Goal: Task Accomplishment & Management: Manage account settings

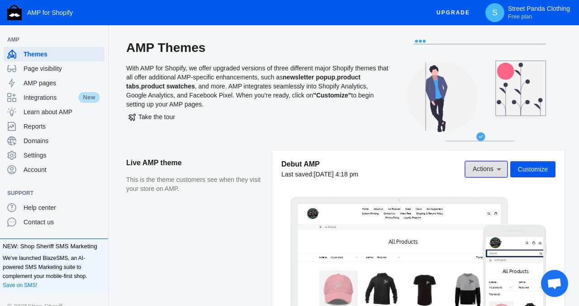
click at [484, 169] on span "Actions" at bounding box center [482, 169] width 21 height 7
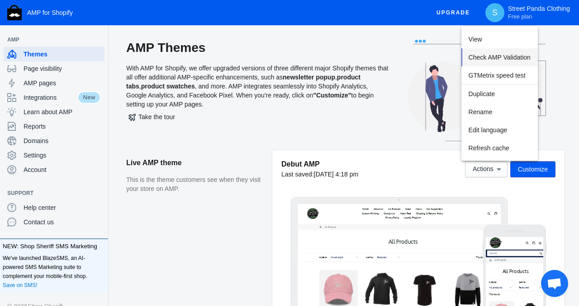
click at [483, 56] on span "Check AMP Validation" at bounding box center [499, 57] width 62 height 7
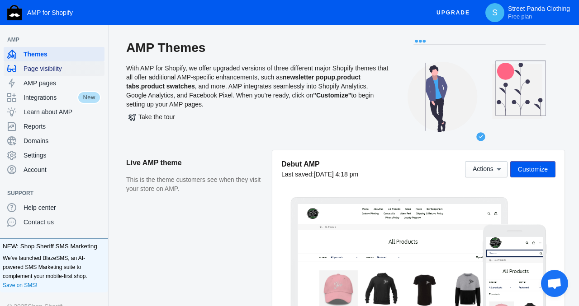
click at [36, 72] on span "Page visibility" at bounding box center [62, 68] width 77 height 9
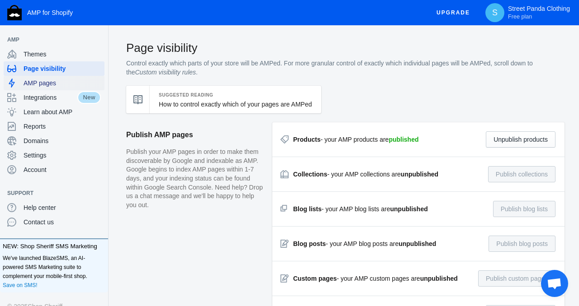
click at [46, 80] on span "AMP pages" at bounding box center [62, 83] width 77 height 9
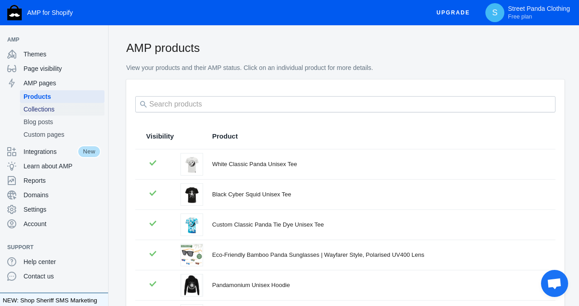
click at [56, 106] on span "Collections" at bounding box center [62, 109] width 77 height 9
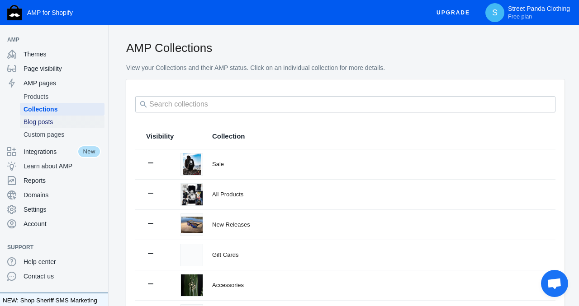
click at [49, 122] on span "Blog posts" at bounding box center [62, 122] width 77 height 9
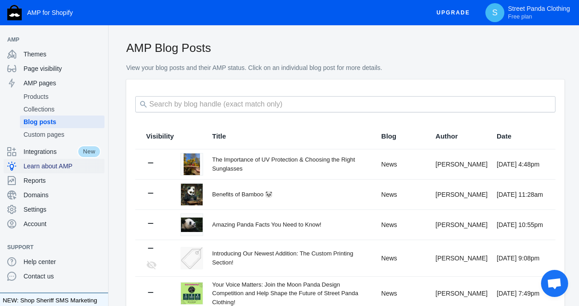
click at [45, 167] on span "Learn about AMP" at bounding box center [62, 166] width 77 height 9
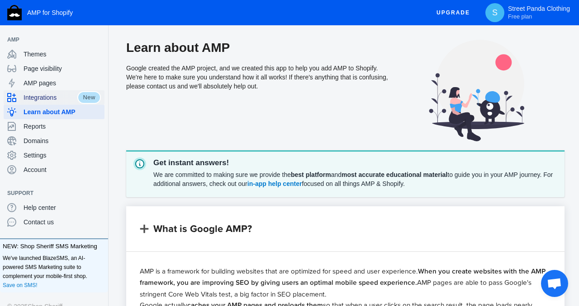
click at [52, 95] on span "Integrations" at bounding box center [51, 97] width 54 height 9
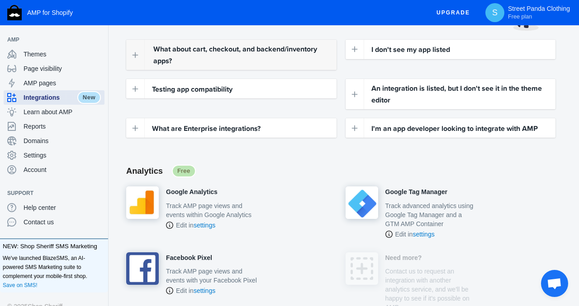
scroll to position [109, 0]
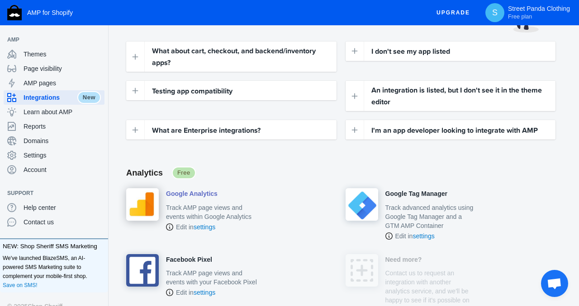
click at [201, 206] on p "Track AMP page views and events within Google Analytics" at bounding box center [211, 212] width 91 height 18
click at [193, 192] on h4 "Google Analytics" at bounding box center [192, 194] width 52 height 8
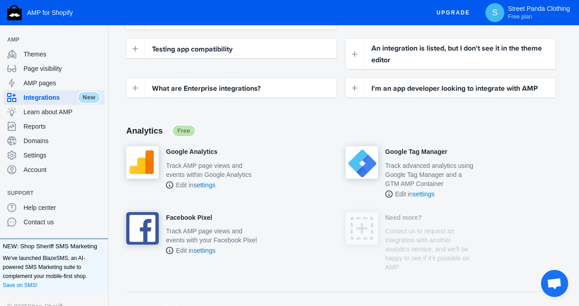
scroll to position [155, 0]
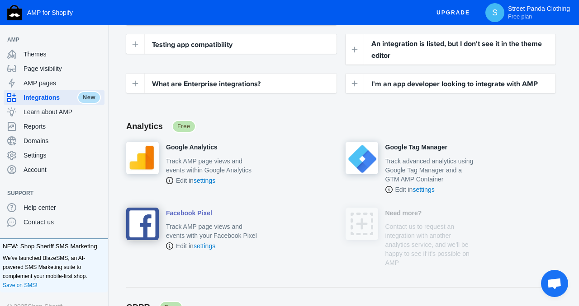
click at [205, 231] on p "Track AMP page views and events with your Facebook Pixel" at bounding box center [211, 231] width 91 height 18
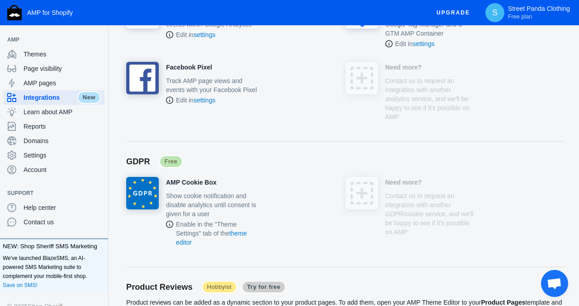
scroll to position [0, 0]
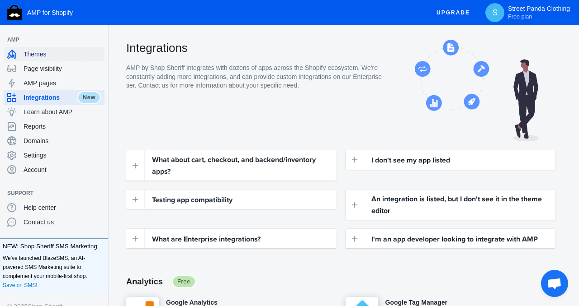
click at [46, 54] on span "Themes" at bounding box center [62, 54] width 77 height 9
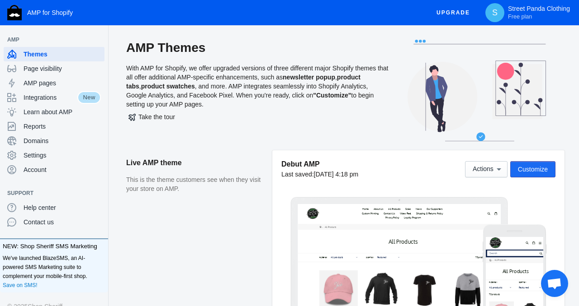
click at [544, 174] on button "Customize" at bounding box center [532, 169] width 45 height 16
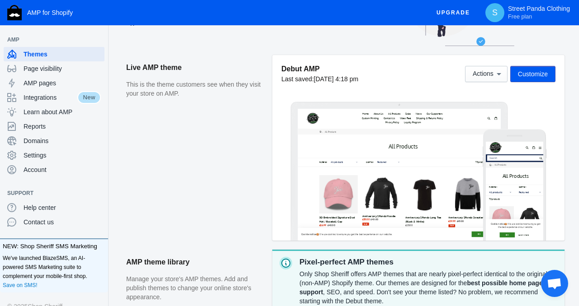
scroll to position [96, 0]
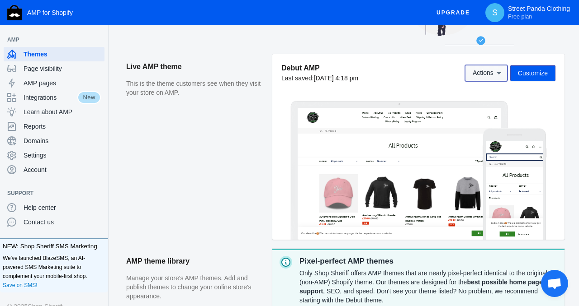
click at [503, 76] on button "Actions" at bounding box center [486, 73] width 42 height 16
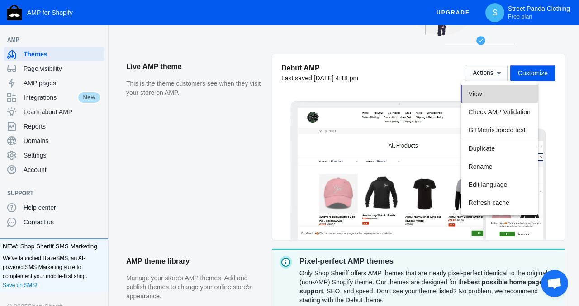
click at [502, 91] on button "View" at bounding box center [499, 94] width 76 height 18
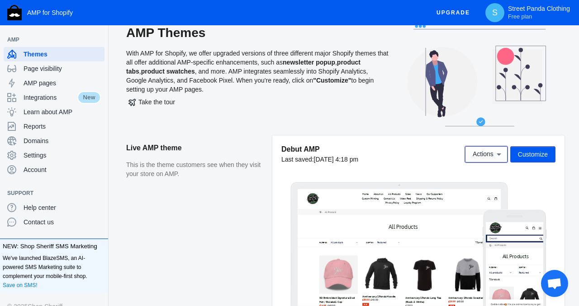
scroll to position [0, 0]
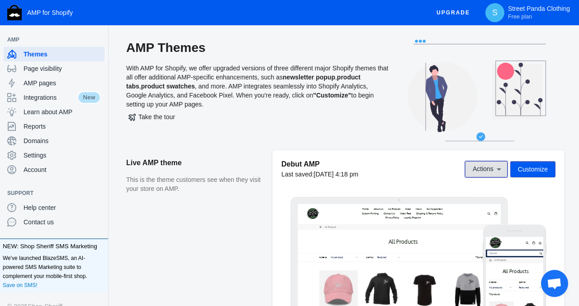
click at [487, 172] on span "Actions" at bounding box center [482, 169] width 21 height 7
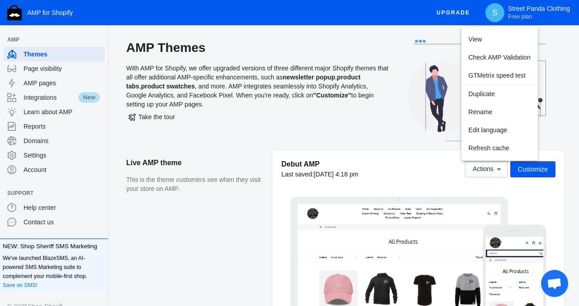
click at [443, 187] on div at bounding box center [289, 153] width 579 height 306
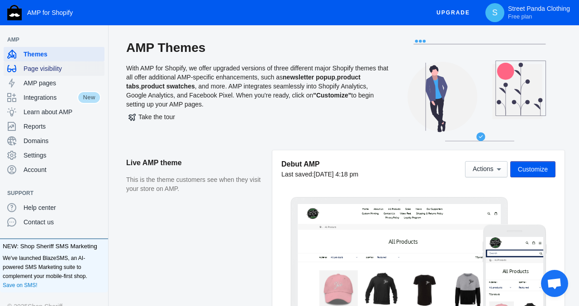
click at [44, 67] on span "Page visibility" at bounding box center [62, 68] width 77 height 9
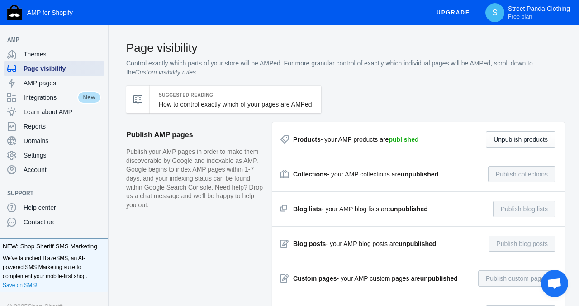
scroll to position [6, 0]
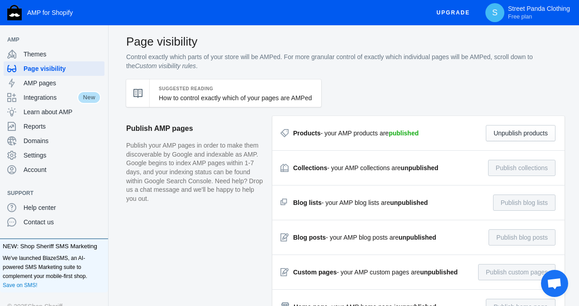
click at [403, 134] on strong "published" at bounding box center [403, 133] width 30 height 7
click at [368, 134] on div "Products - your AMP products are published" at bounding box center [356, 133] width 126 height 9
click at [230, 96] on link "How to control exactly which of your pages are AMPed" at bounding box center [235, 97] width 153 height 7
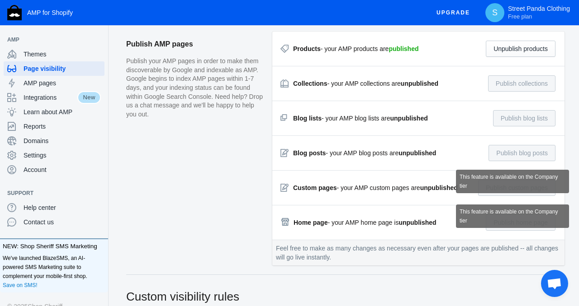
scroll to position [0, 0]
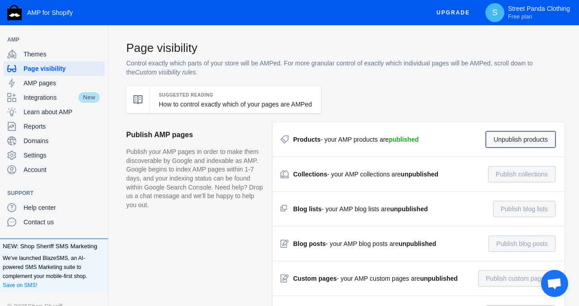
click at [519, 141] on button "Unpublish products" at bounding box center [520, 140] width 70 height 16
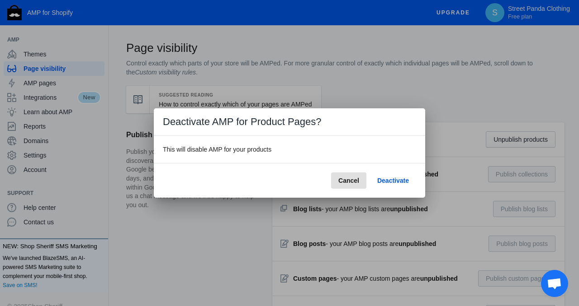
click at [390, 183] on span "Deactivate" at bounding box center [393, 180] width 32 height 7
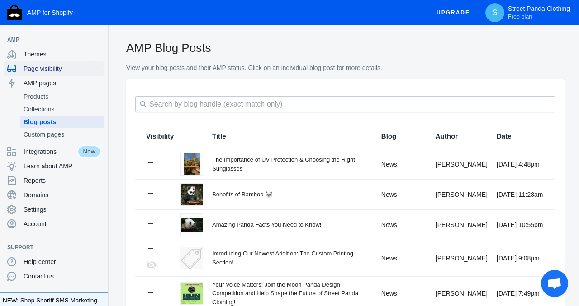
click at [56, 70] on span "Page visibility" at bounding box center [62, 68] width 77 height 9
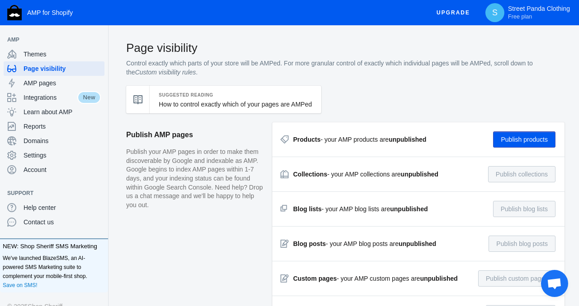
click at [524, 142] on button "Publish products" at bounding box center [524, 140] width 62 height 16
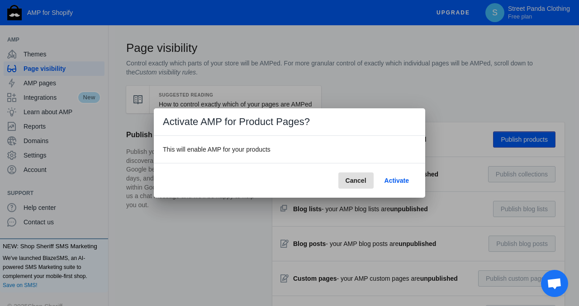
click at [358, 181] on span "Cancel" at bounding box center [355, 180] width 21 height 7
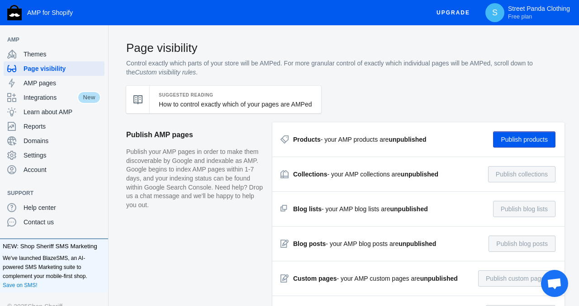
click at [506, 139] on button "Publish products" at bounding box center [524, 140] width 62 height 16
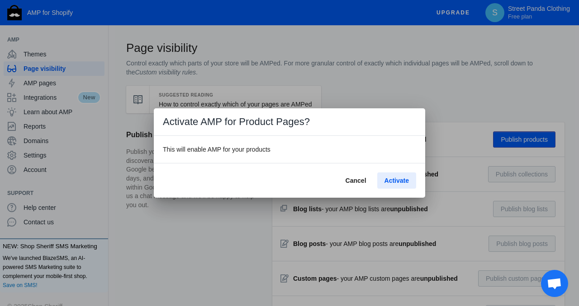
click at [392, 180] on span "Activate" at bounding box center [396, 180] width 24 height 7
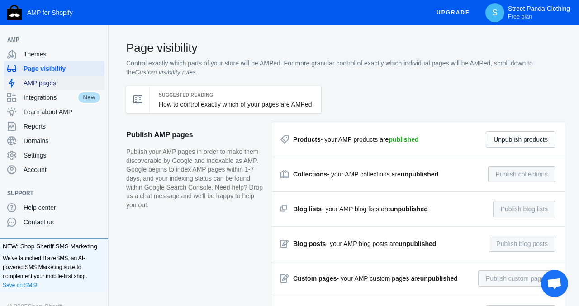
click at [50, 85] on span "AMP pages" at bounding box center [62, 83] width 77 height 9
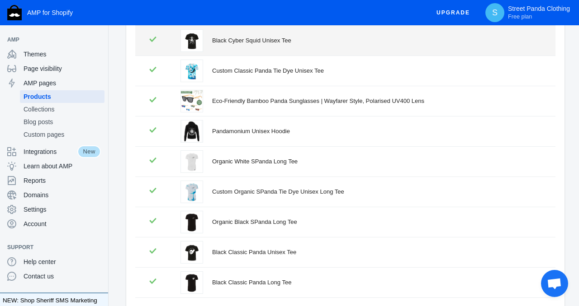
scroll to position [153, 0]
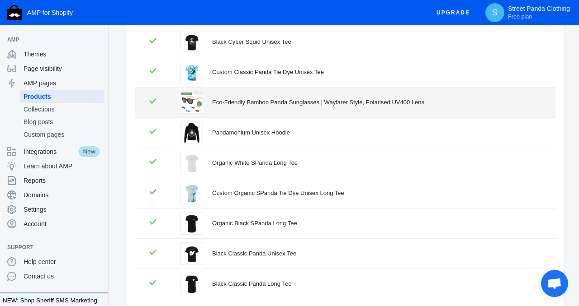
click at [382, 103] on div "Eco‑Friendly Bamboo Panda Sunglasses | Wayfarer Style, Polarised UV400 Lens" at bounding box center [378, 102] width 332 height 9
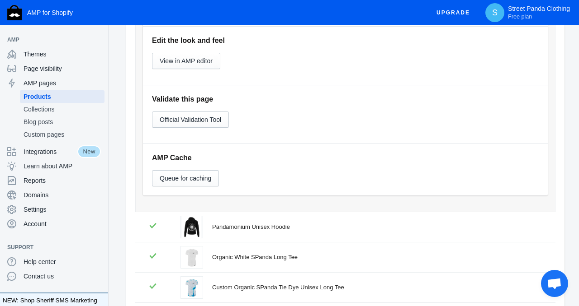
scroll to position [405, 0]
click at [187, 176] on span "Queue for caching" at bounding box center [186, 177] width 52 height 7
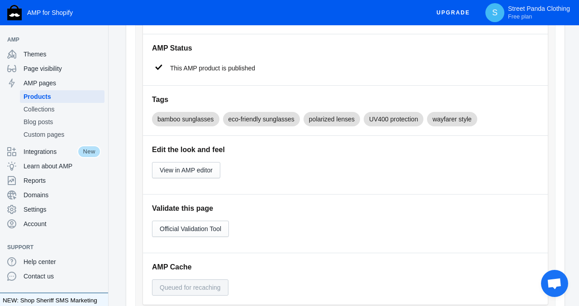
scroll to position [294, 0]
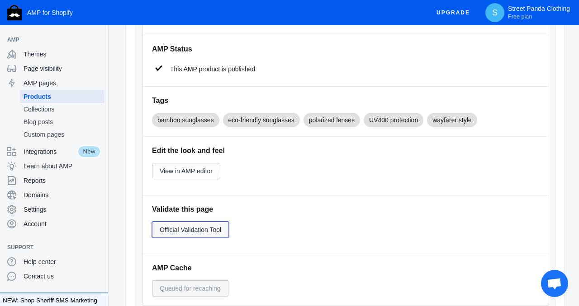
click at [215, 233] on span "Official Validation Tool" at bounding box center [190, 229] width 61 height 7
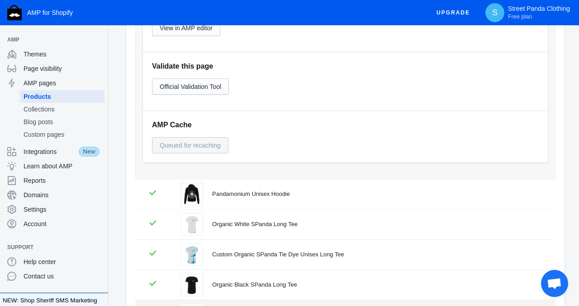
scroll to position [0, 0]
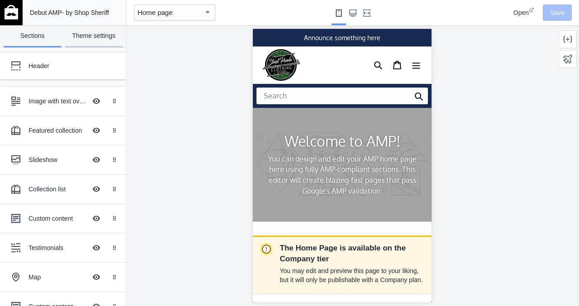
click at [97, 38] on link "Theme settings" at bounding box center [94, 36] width 58 height 22
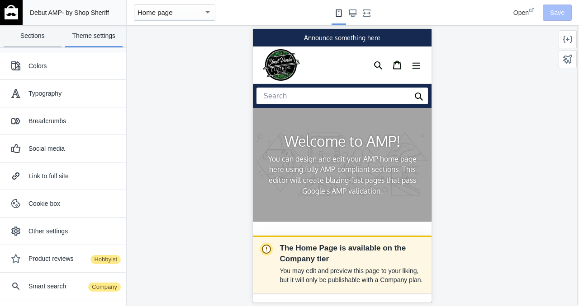
scroll to position [0, 159]
click at [42, 30] on link "Sections" at bounding box center [33, 36] width 58 height 22
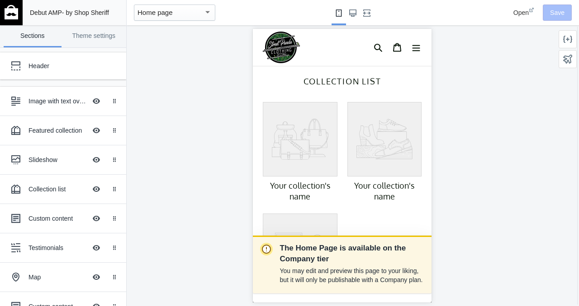
scroll to position [0, 0]
